Goal: Task Accomplishment & Management: Use online tool/utility

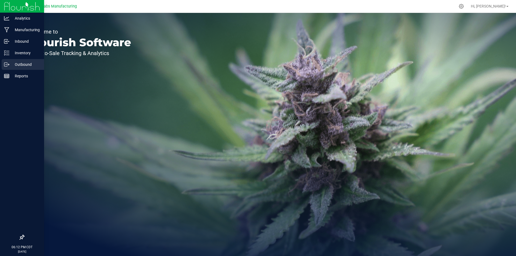
click at [7, 62] on icon at bounding box center [6, 64] width 5 height 5
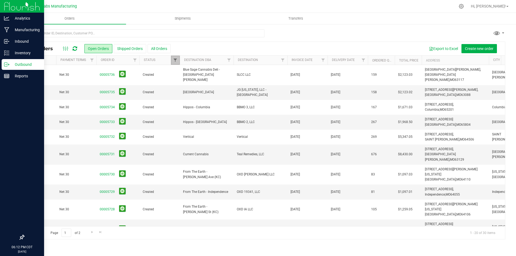
click at [175, 61] on span "Filter" at bounding box center [175, 60] width 4 height 4
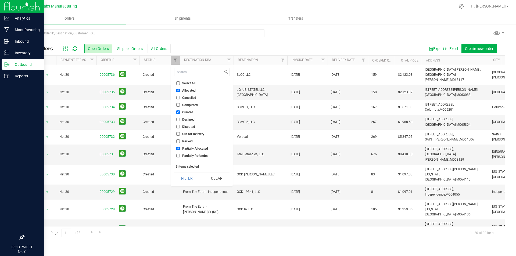
drag, startPoint x: 179, startPoint y: 83, endPoint x: 181, endPoint y: 89, distance: 6.8
click at [179, 83] on input "Select All" at bounding box center [177, 82] width 3 height 3
checkbox input "true"
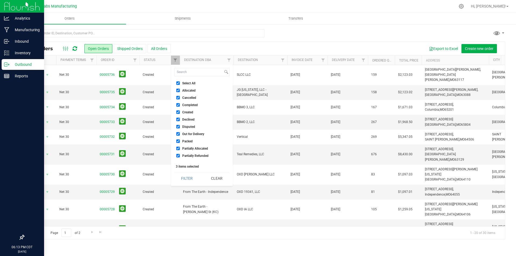
checkbox input "true"
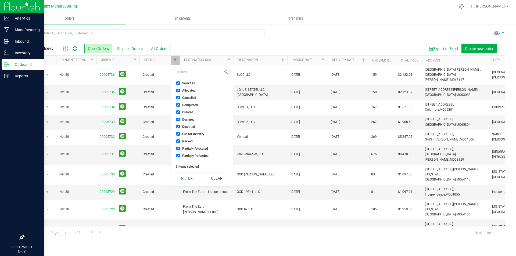
checkbox input "true"
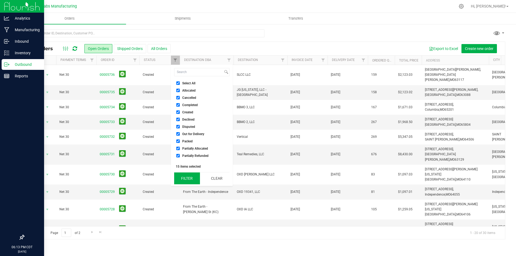
click at [192, 176] on button "Filter" at bounding box center [187, 179] width 26 height 12
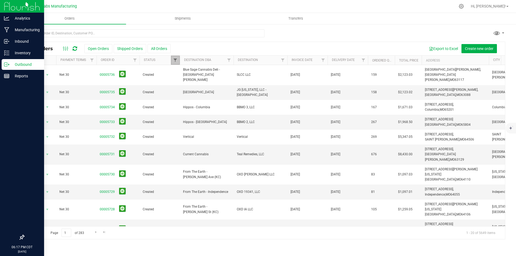
click at [174, 61] on span "Filter" at bounding box center [175, 60] width 4 height 4
click at [110, 31] on input "text" at bounding box center [144, 33] width 241 height 8
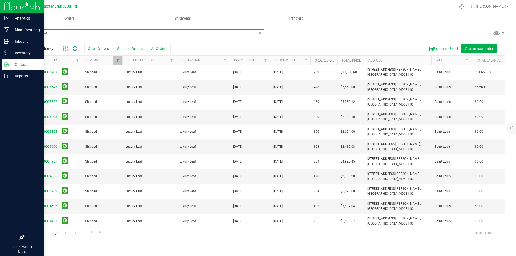
scroll to position [0, 58]
click at [110, 31] on input "luxury leaf" at bounding box center [144, 33] width 241 height 8
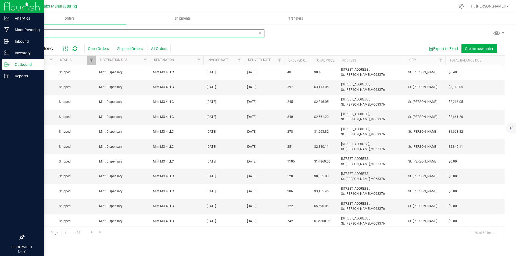
click at [128, 33] on input "mint" at bounding box center [144, 33] width 241 height 8
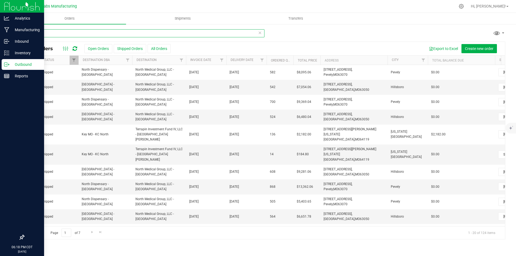
scroll to position [0, 109]
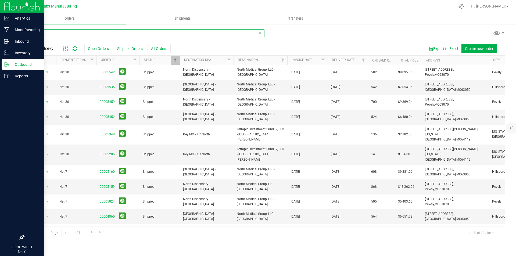
click at [48, 33] on input "north" at bounding box center [144, 33] width 241 height 8
type input "key"
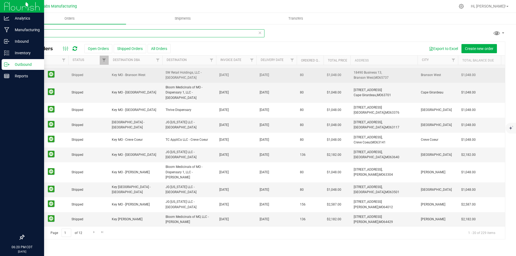
scroll to position [0, 71]
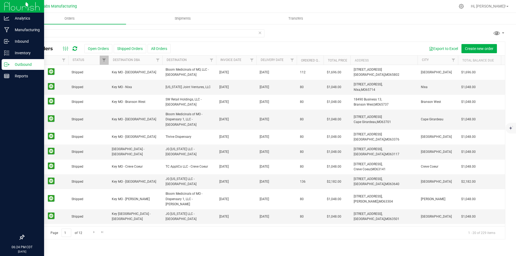
click at [11, 6] on img at bounding box center [22, 6] width 36 height 13
